Goal: Book appointment/travel/reservation

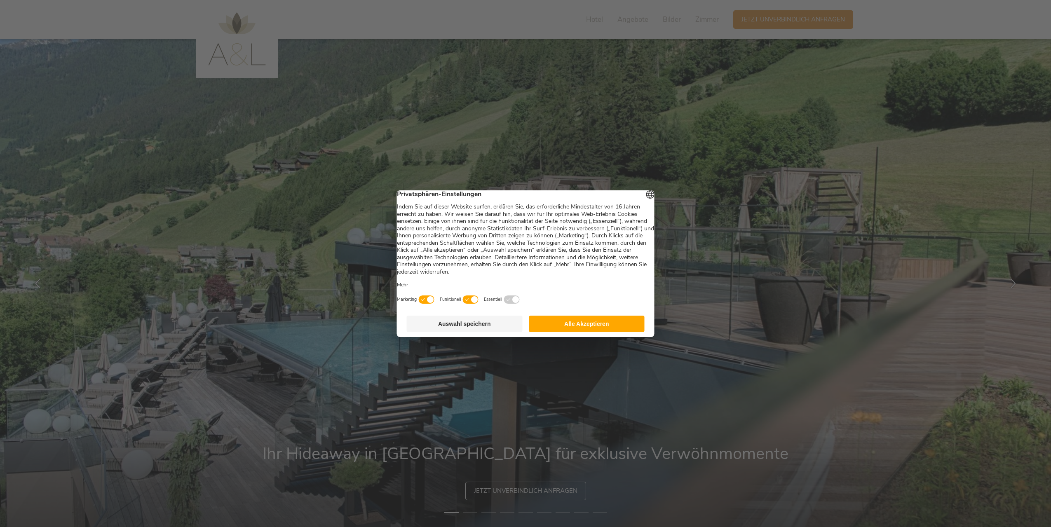
click at [592, 326] on button "Alle Akzeptieren" at bounding box center [587, 324] width 116 height 16
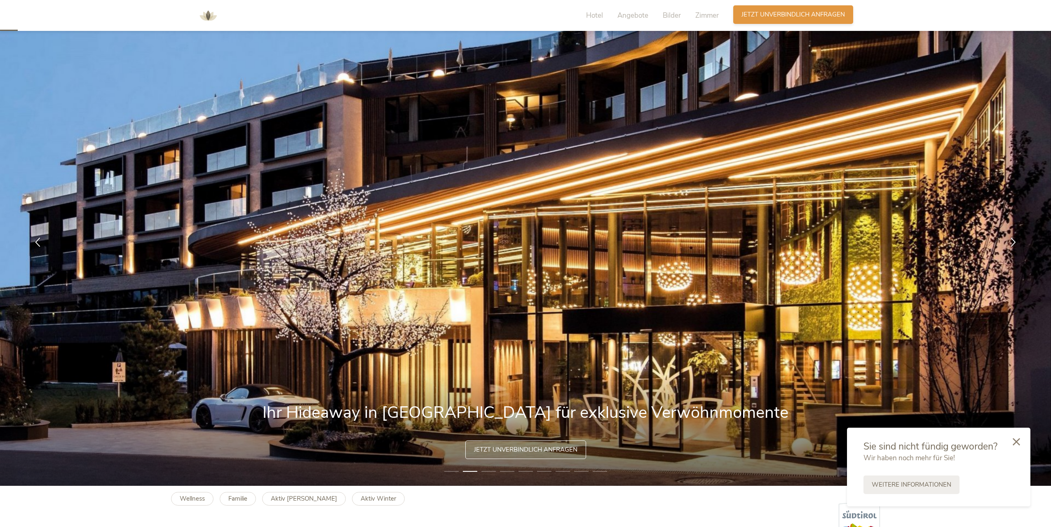
click at [774, 13] on span "Jetzt unverbindlich anfragen" at bounding box center [793, 14] width 103 height 9
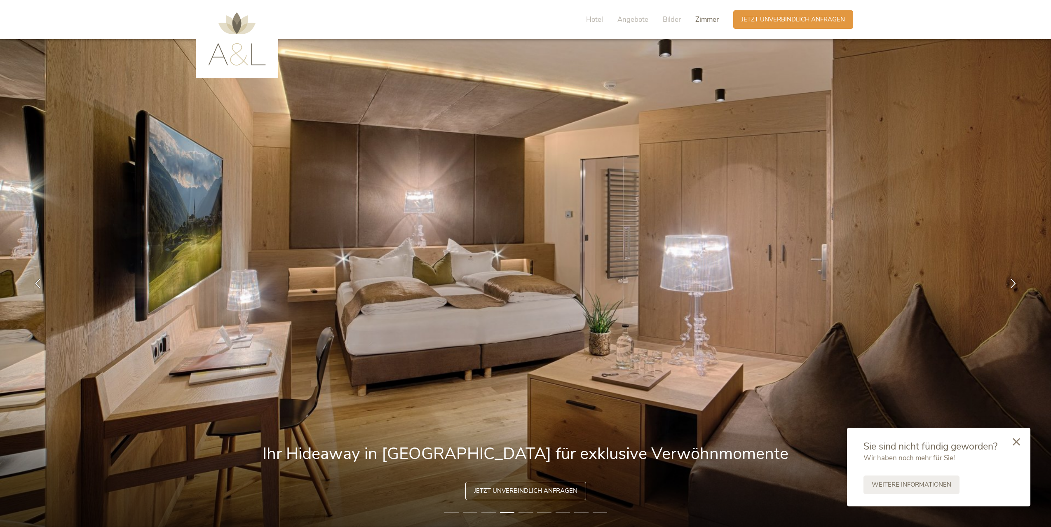
click at [702, 18] on span "Zimmer" at bounding box center [706, 19] width 23 height 9
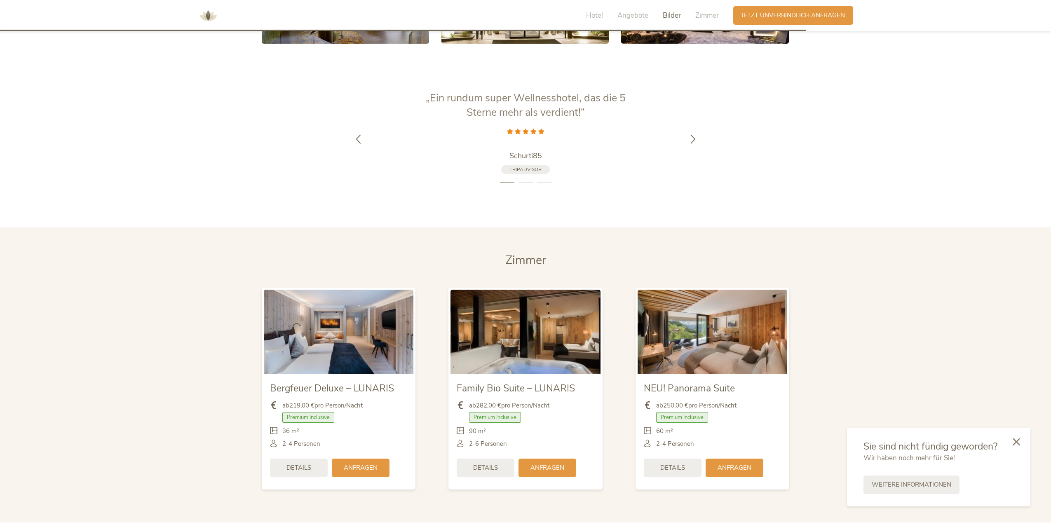
scroll to position [1888, 0]
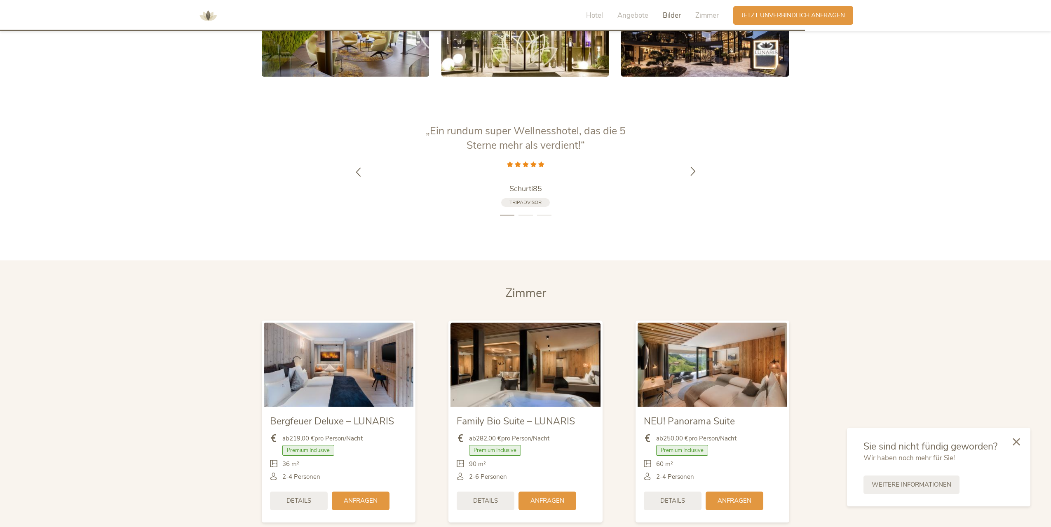
click at [688, 166] on icon at bounding box center [692, 170] width 9 height 9
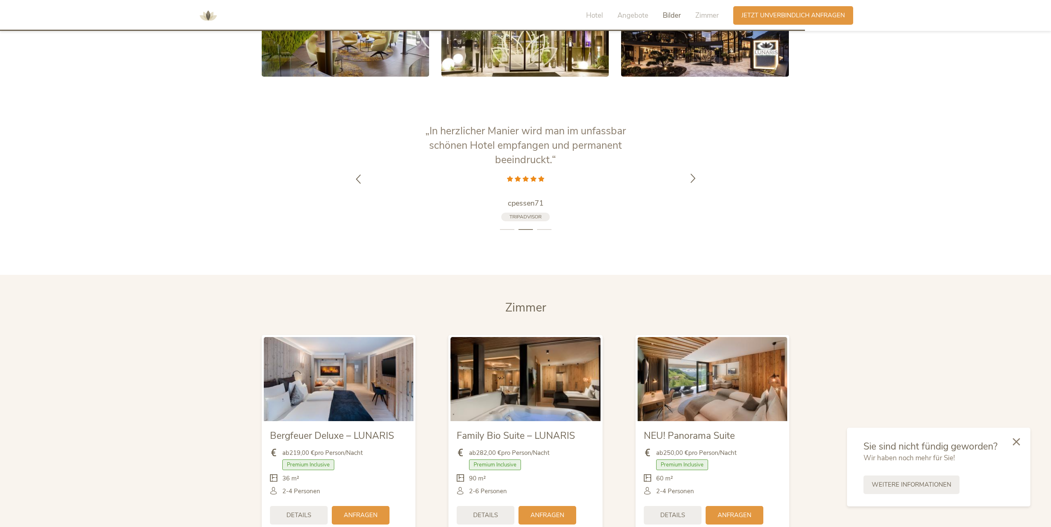
click at [688, 174] on icon at bounding box center [692, 178] width 9 height 9
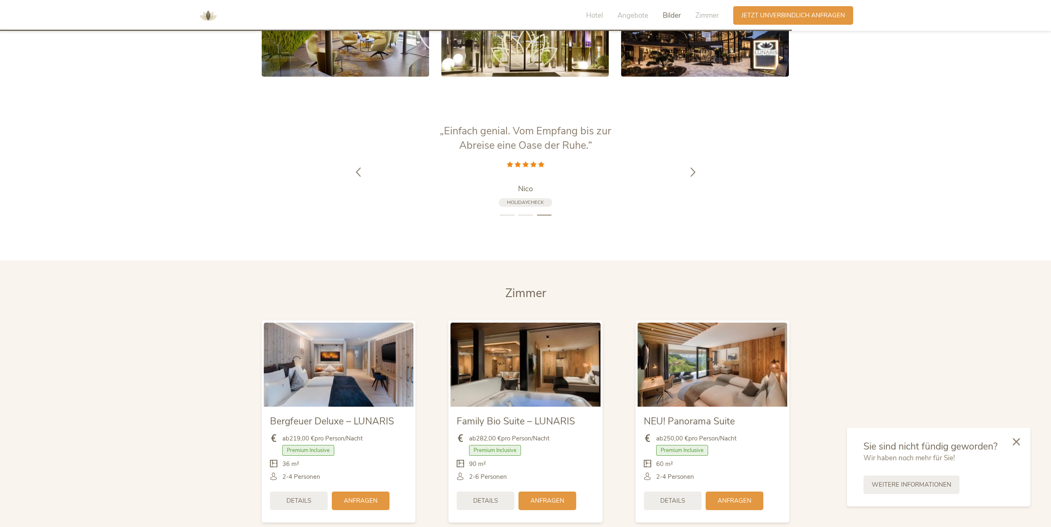
scroll to position [1723, 0]
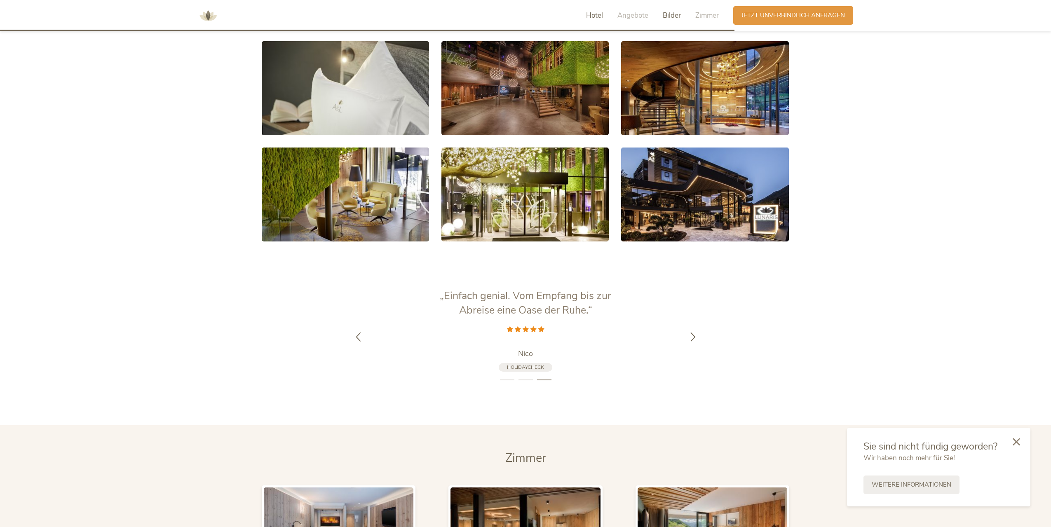
click at [593, 20] on div "Hotel" at bounding box center [594, 16] width 17 height 10
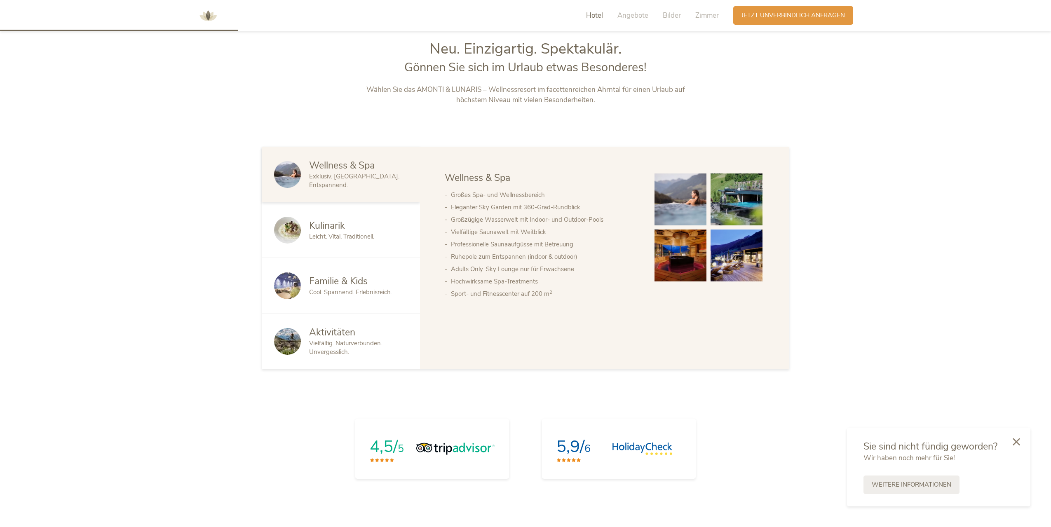
scroll to position [556, 0]
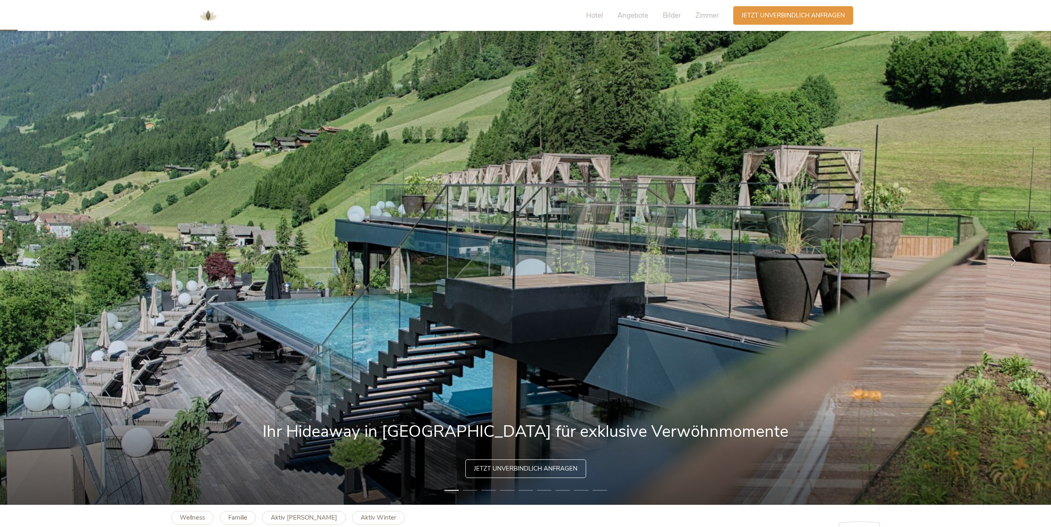
scroll to position [41, 0]
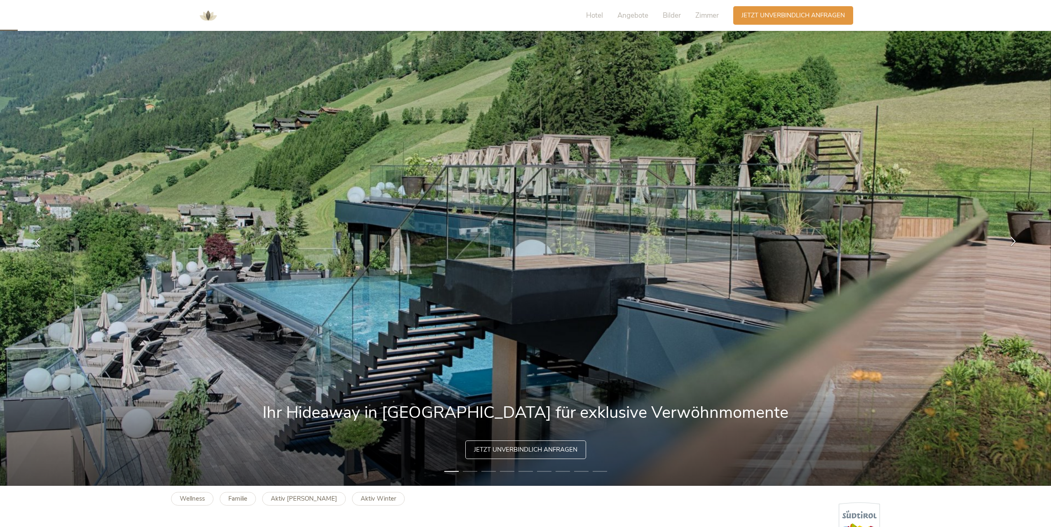
click at [1015, 239] on icon at bounding box center [1013, 241] width 9 height 9
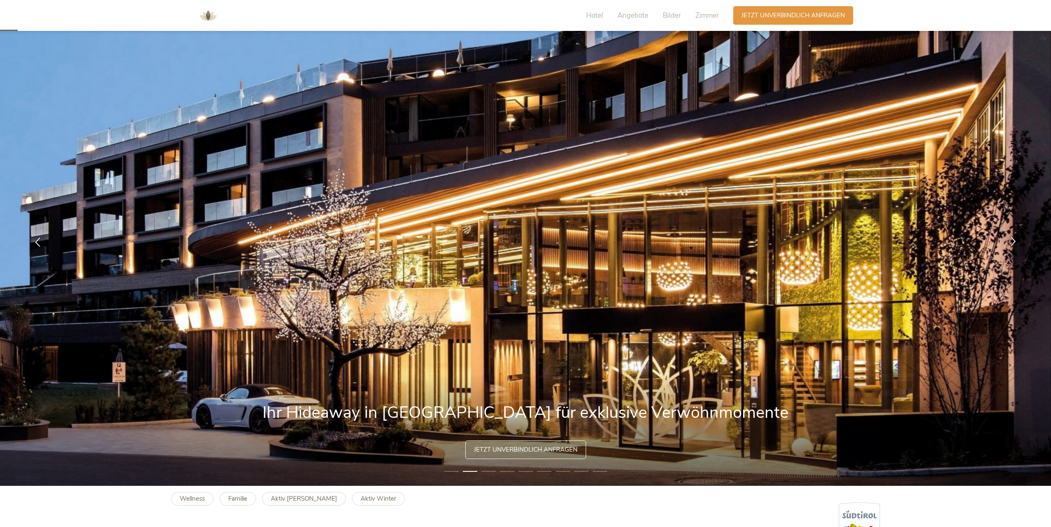
click at [1015, 239] on icon at bounding box center [1013, 241] width 9 height 9
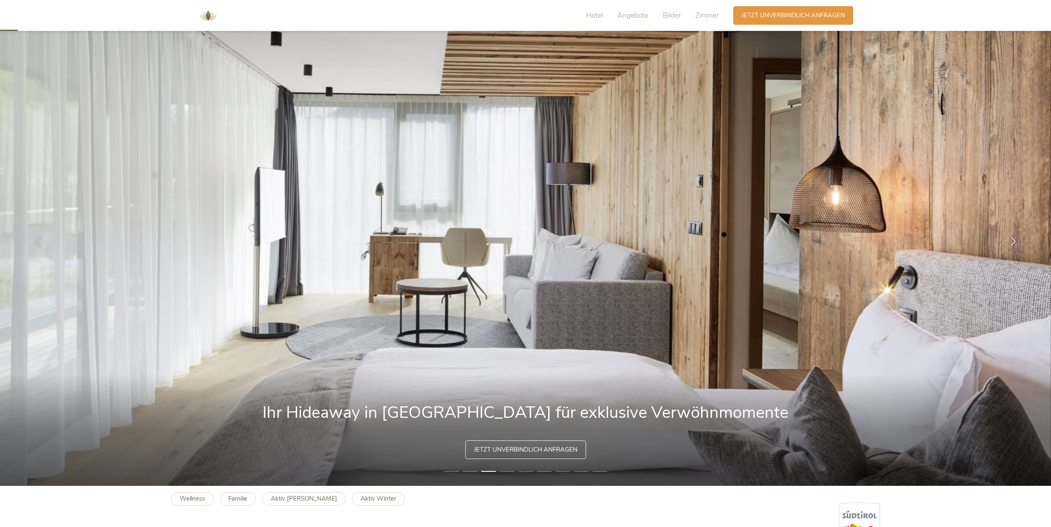
click at [1015, 239] on icon at bounding box center [1013, 241] width 9 height 9
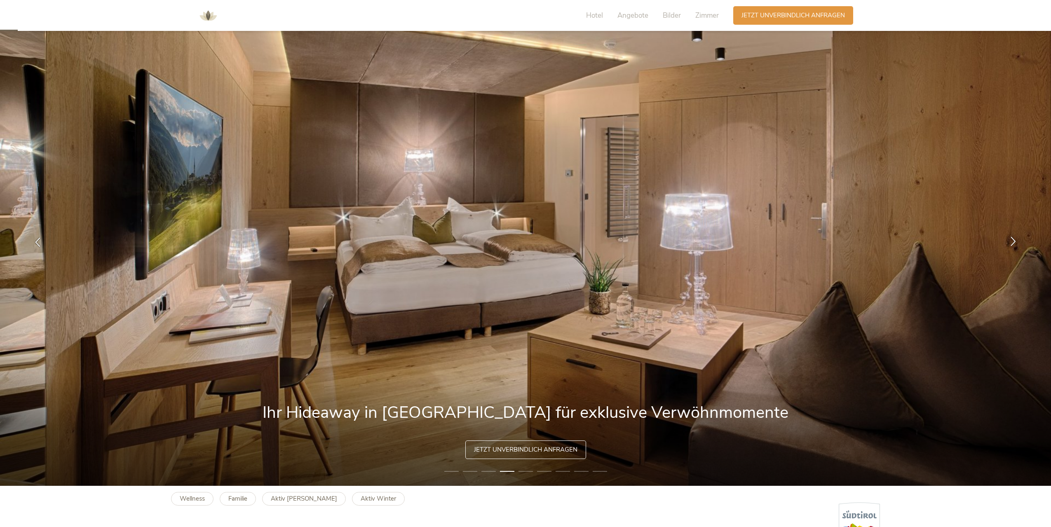
click at [1015, 239] on icon at bounding box center [1013, 241] width 9 height 9
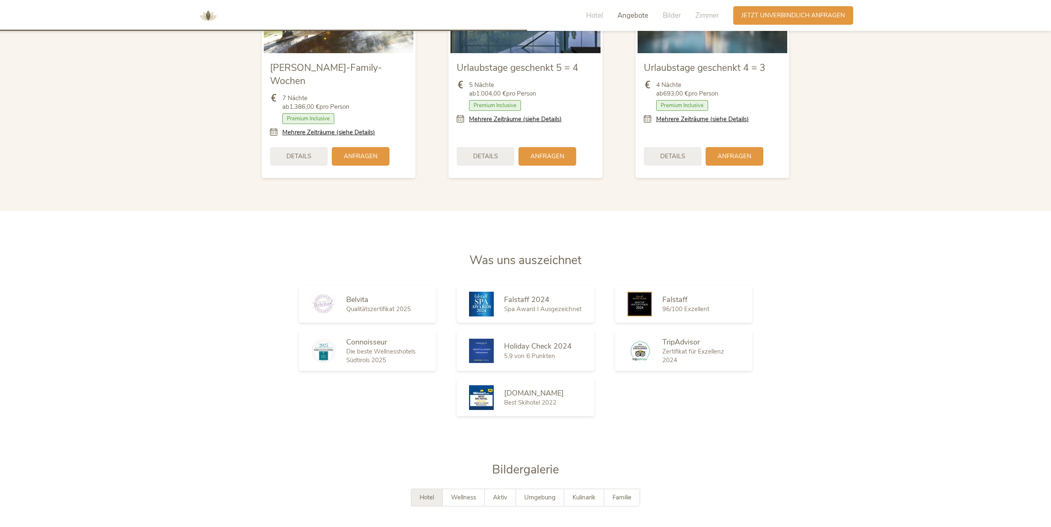
scroll to position [1237, 0]
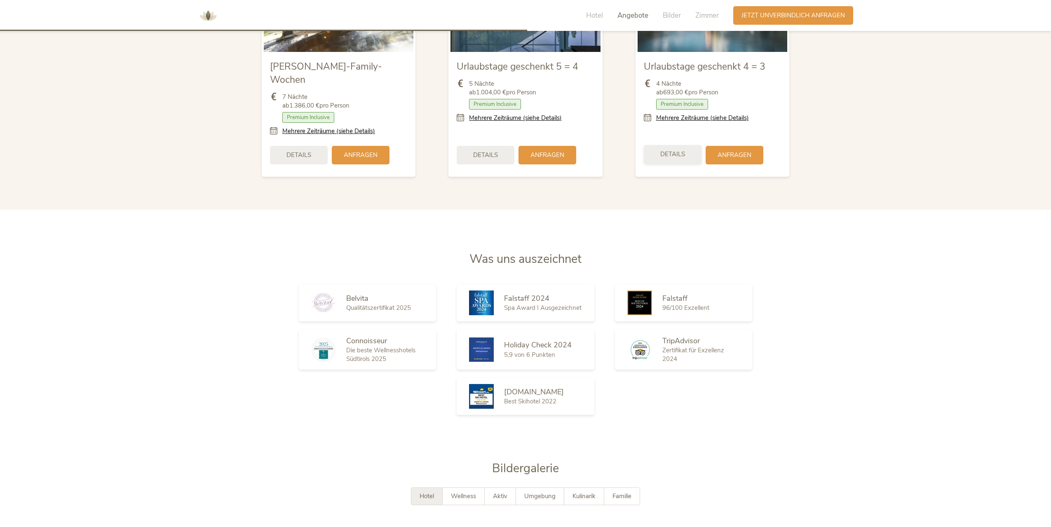
click at [671, 147] on div "Details" at bounding box center [673, 154] width 58 height 19
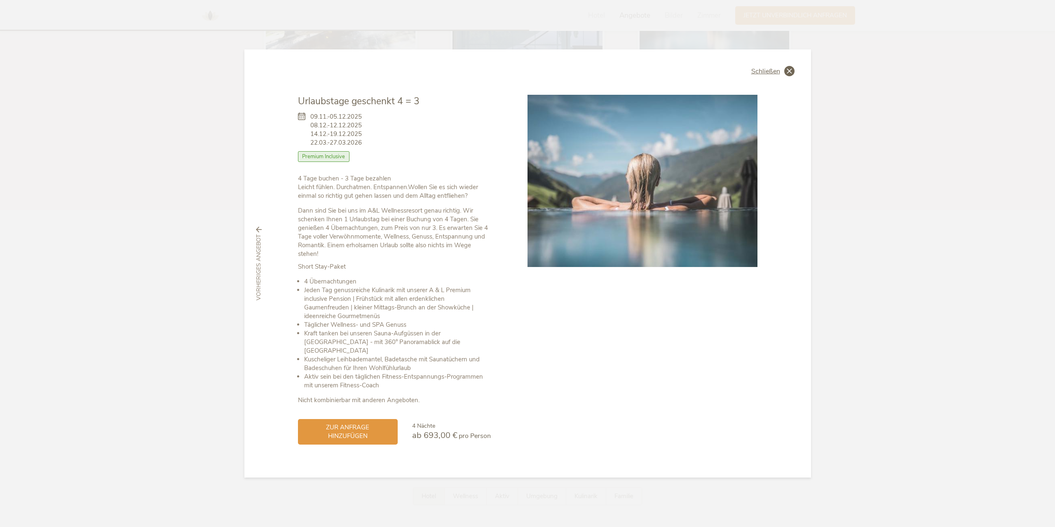
click at [768, 75] on span "Schließen" at bounding box center [765, 71] width 29 height 7
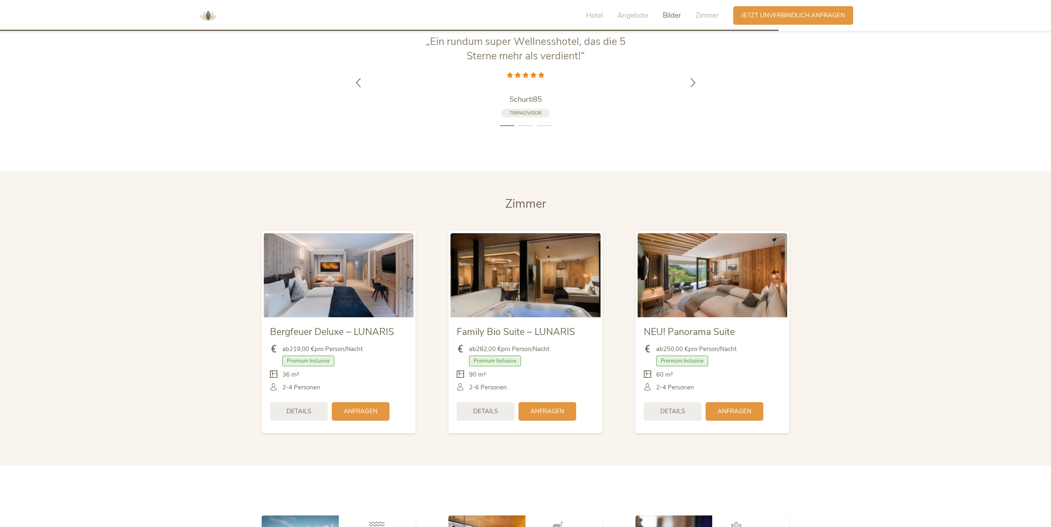
scroll to position [2020, 0]
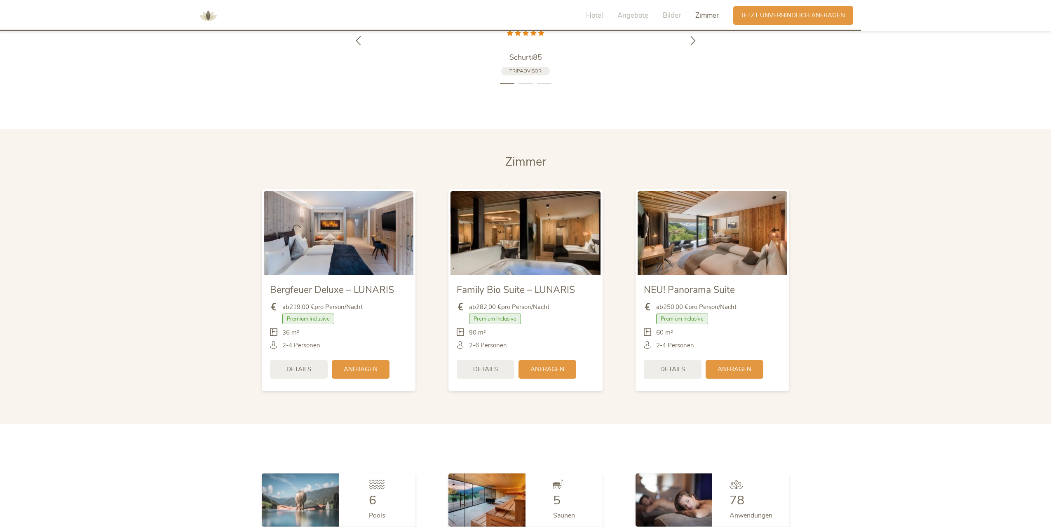
click at [523, 154] on span "Zimmer" at bounding box center [525, 162] width 41 height 16
click at [851, 258] on section "Zimmer Zimmer Bergfeuer Deluxe – LUNARIS ab 219,00 € pro Person/Nacht Premium I…" at bounding box center [525, 276] width 1051 height 295
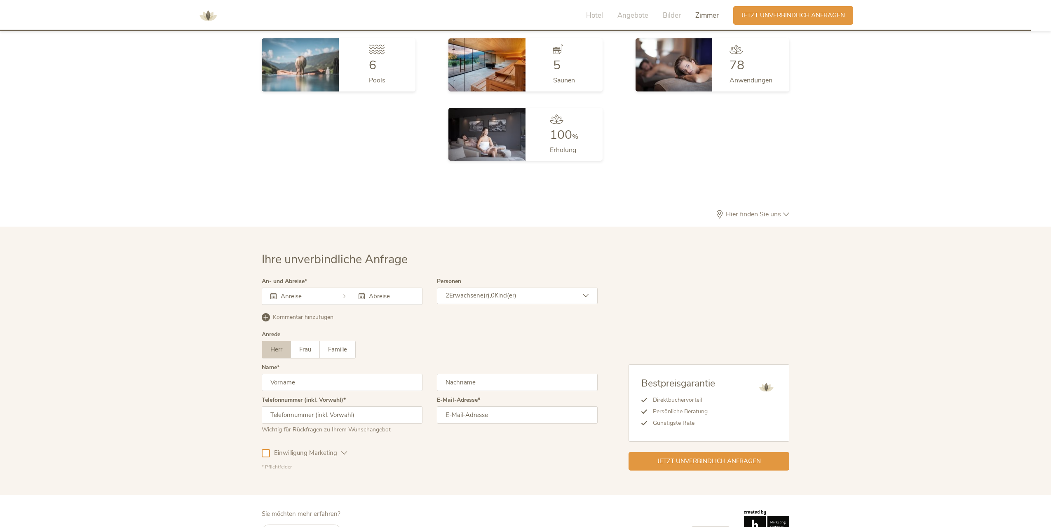
scroll to position [2465, 0]
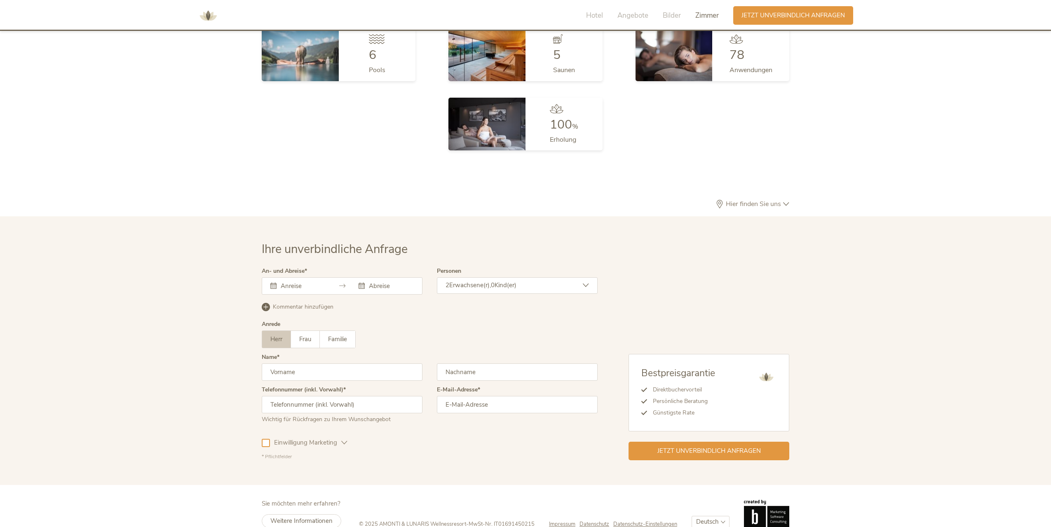
click at [297, 277] on div at bounding box center [342, 285] width 161 height 17
click at [294, 282] on input "text" at bounding box center [302, 286] width 47 height 8
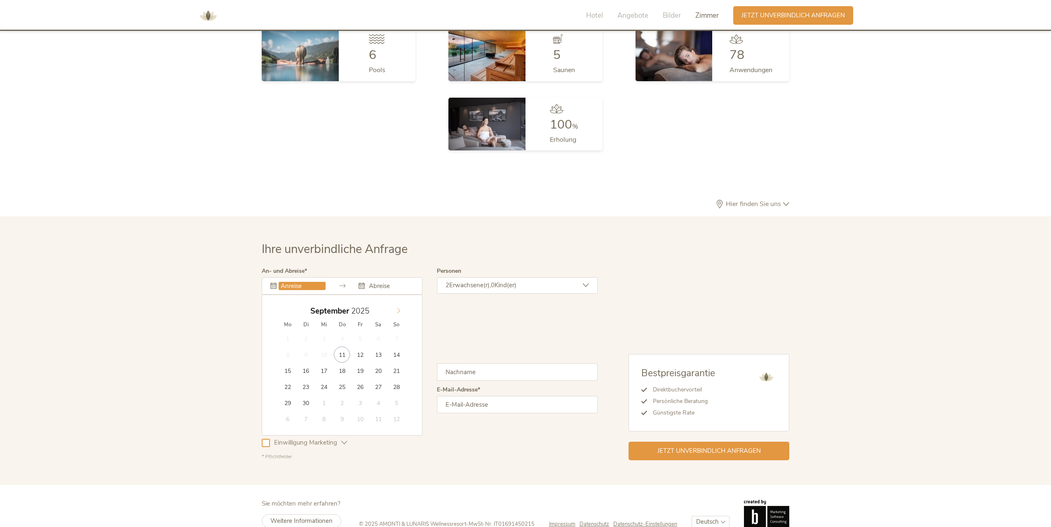
click at [397, 303] on span at bounding box center [399, 309] width 14 height 12
type input "26.12.2025"
type input "30.12.2025"
